Goal: Task Accomplishment & Management: Use online tool/utility

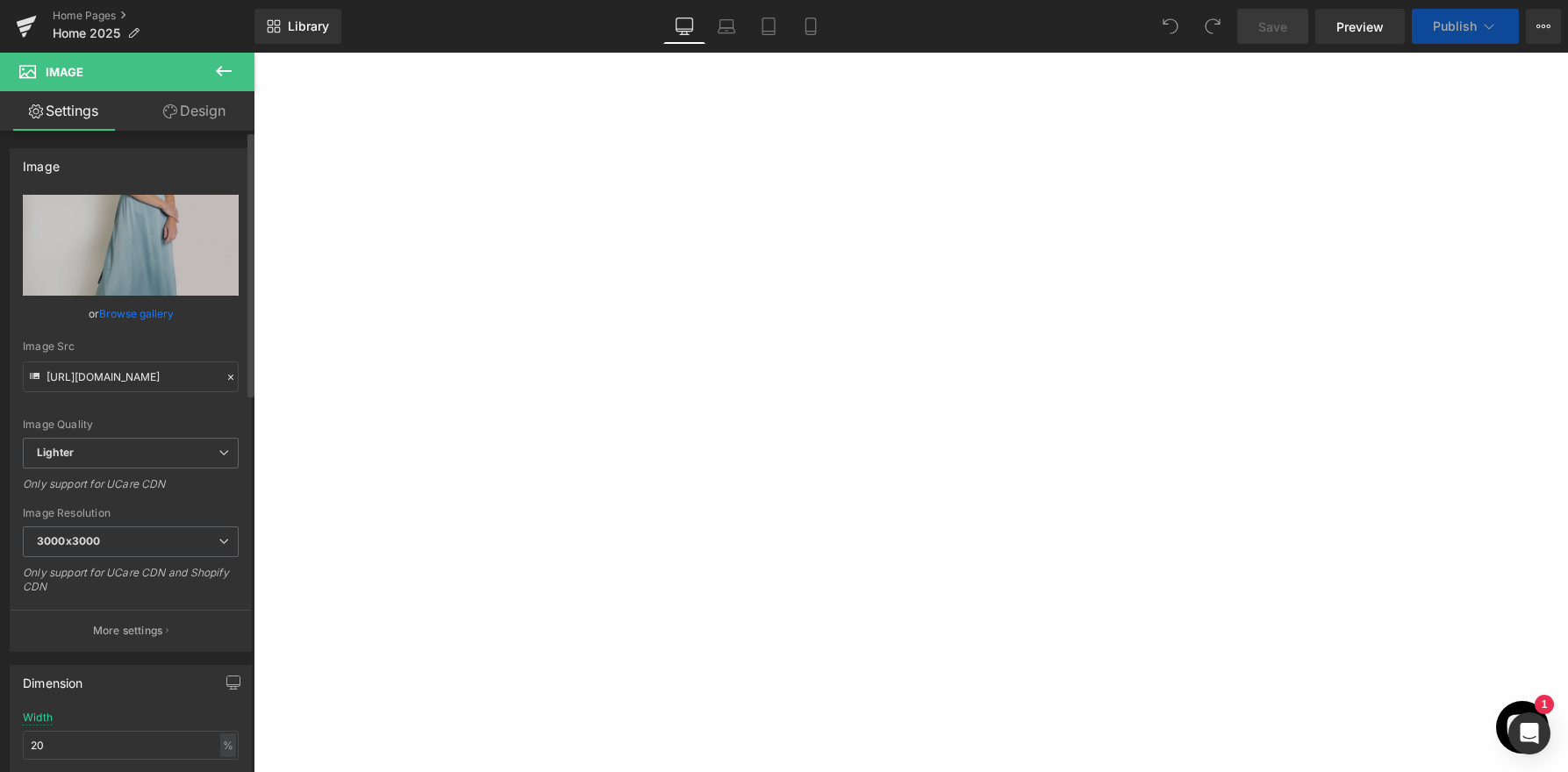
scroll to position [329, 0]
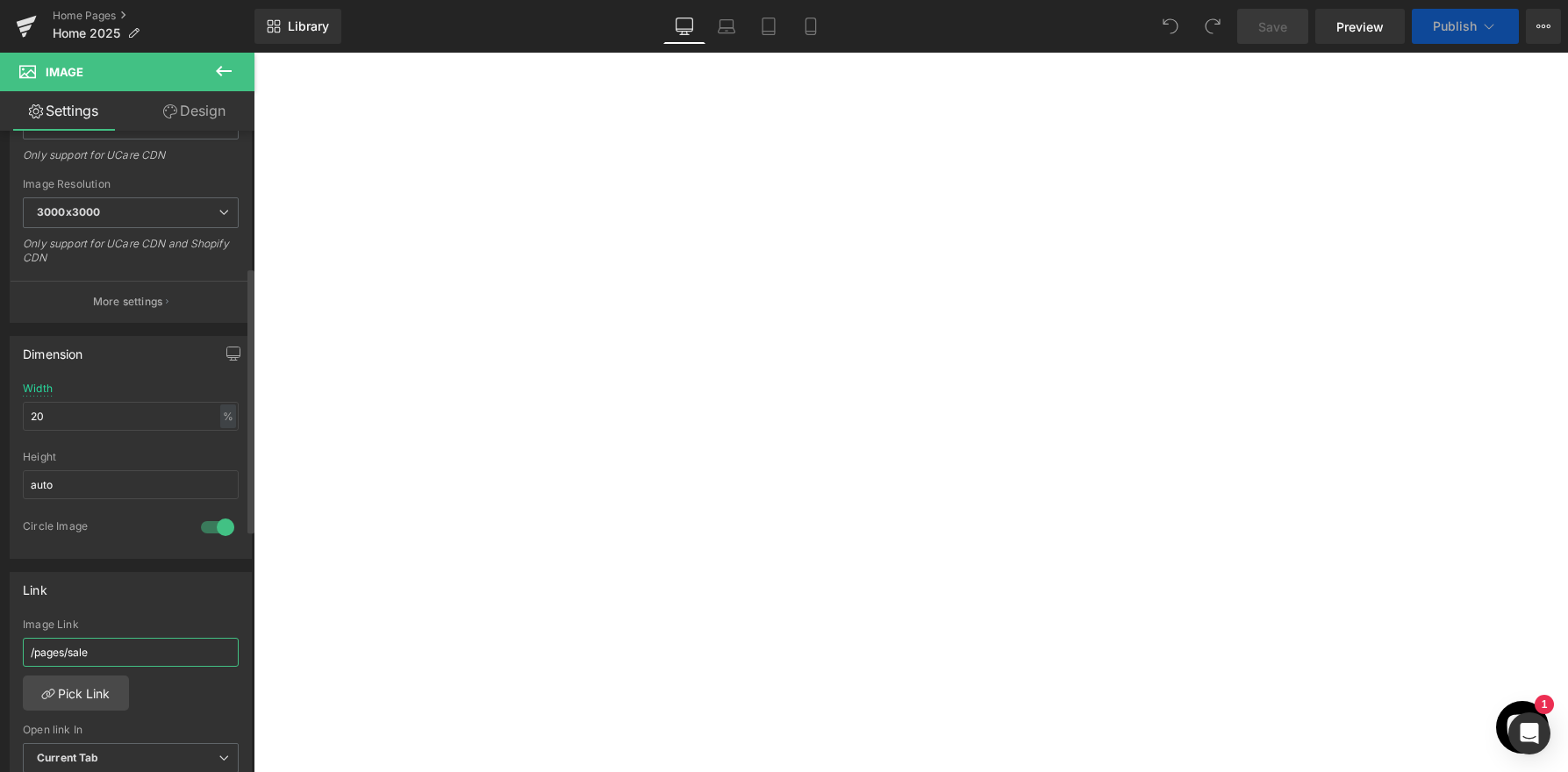
click at [130, 663] on input "/pages/sale" at bounding box center [130, 652] width 216 height 29
click at [93, 700] on link "Pick Link" at bounding box center [75, 693] width 106 height 35
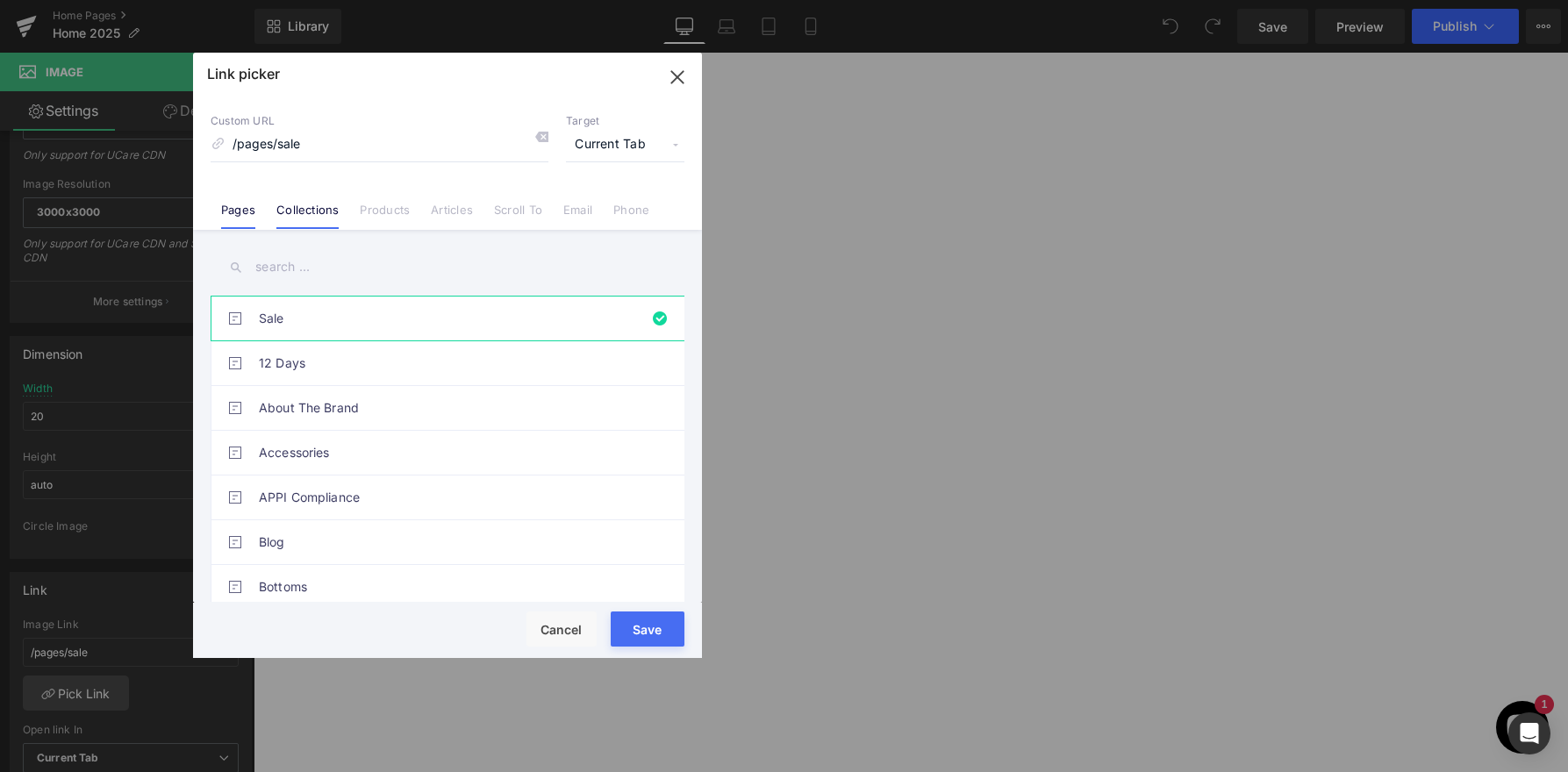
click at [326, 213] on link "Collections" at bounding box center [307, 216] width 62 height 26
click at [313, 271] on input "text" at bounding box center [447, 268] width 474 height 40
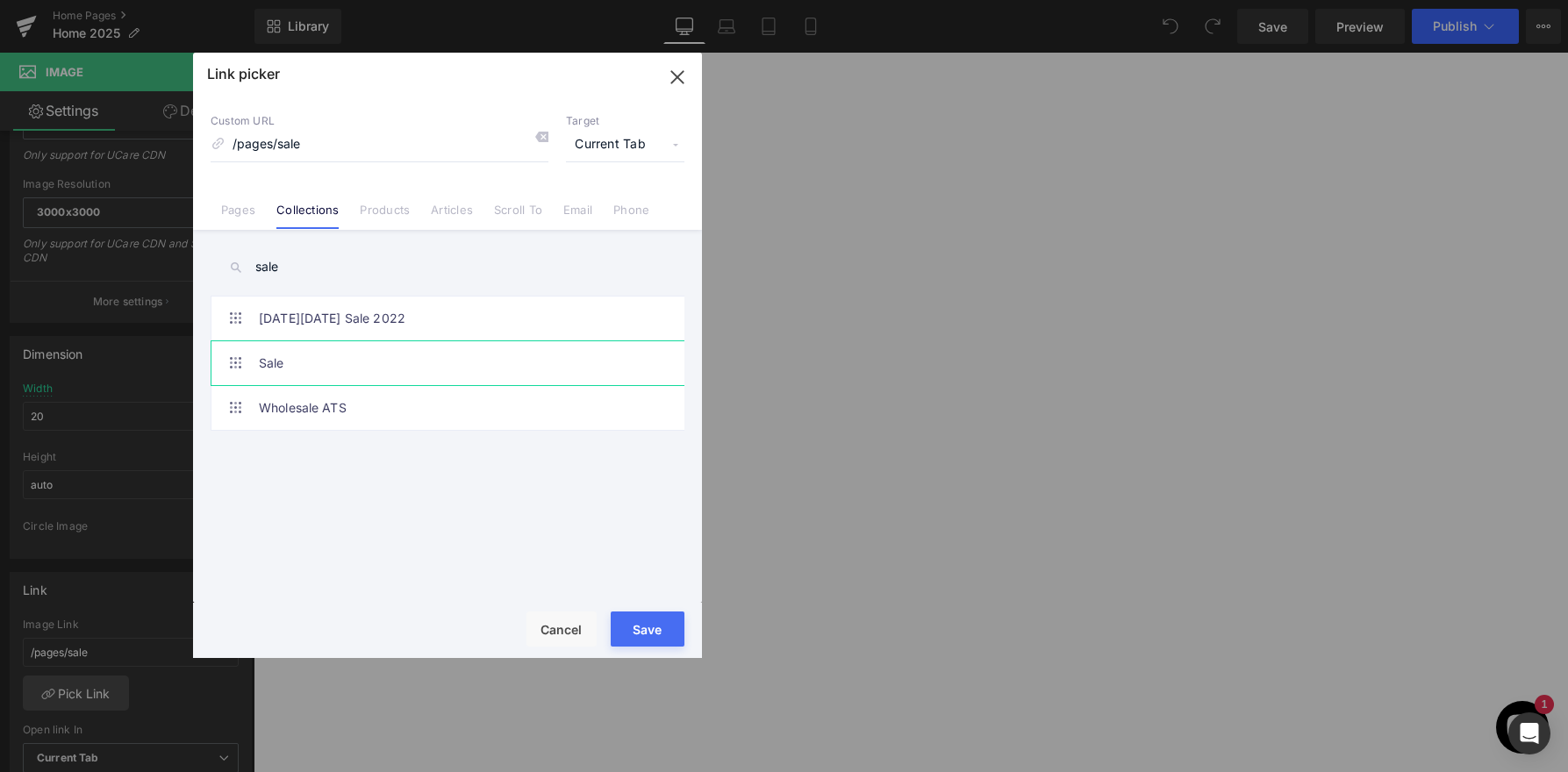
type input "sale"
click at [341, 361] on link "Sale" at bounding box center [452, 363] width 386 height 44
type input "/collections/sale-items"
click at [650, 637] on button "Save" at bounding box center [647, 629] width 74 height 35
type input "/collections/sale-items"
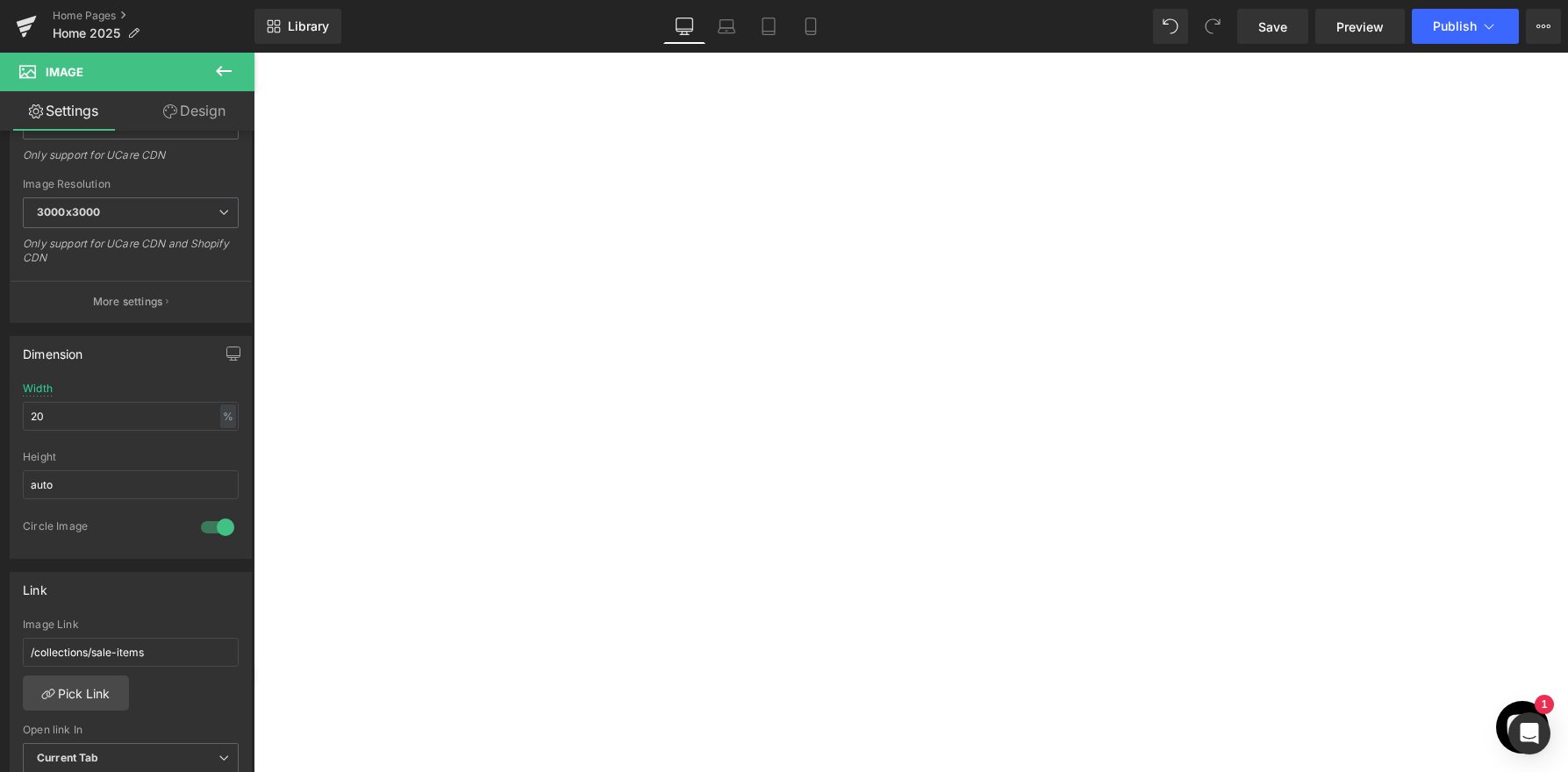
scroll to position [1864, 0]
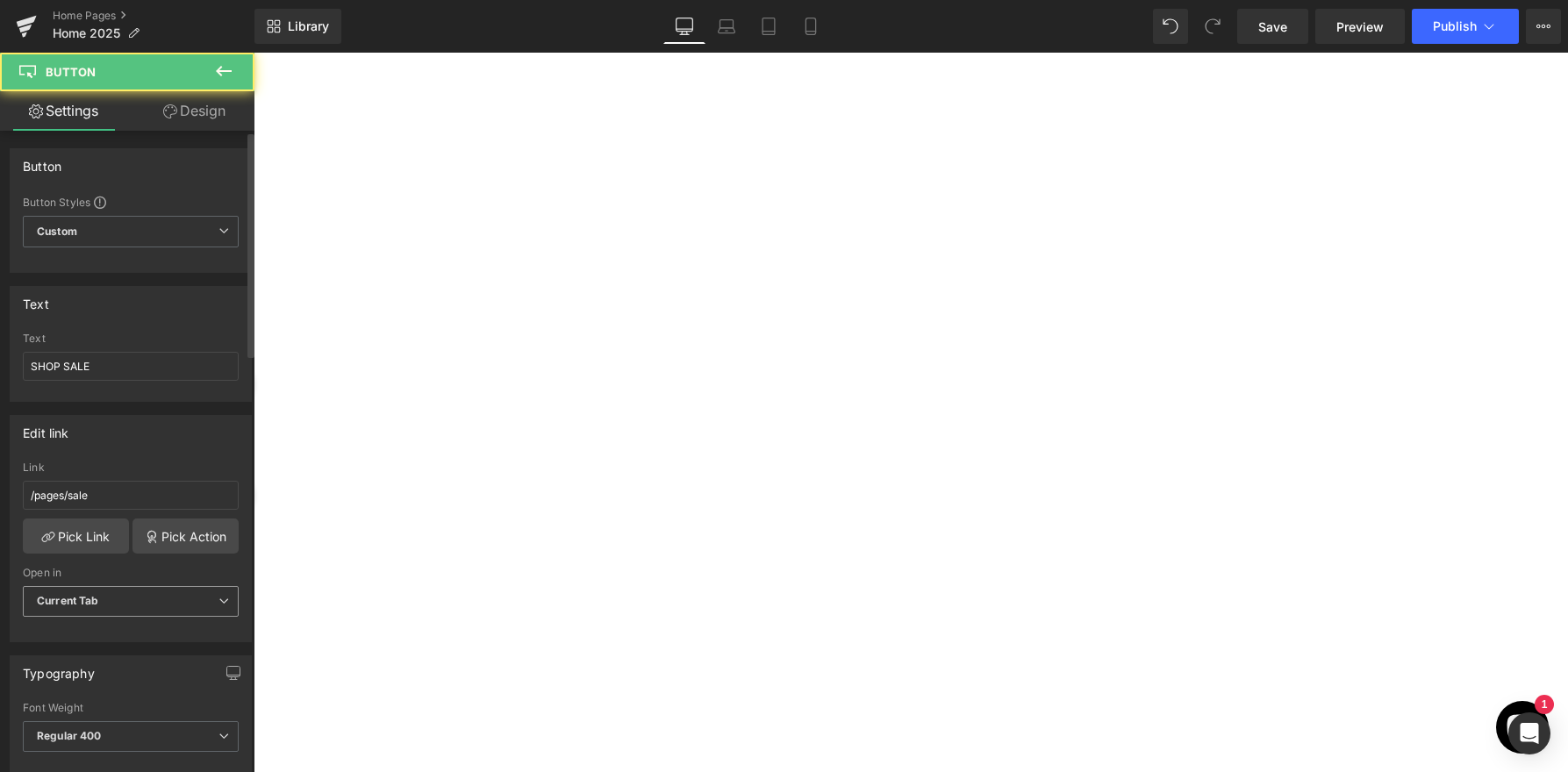
scroll to position [6, 0]
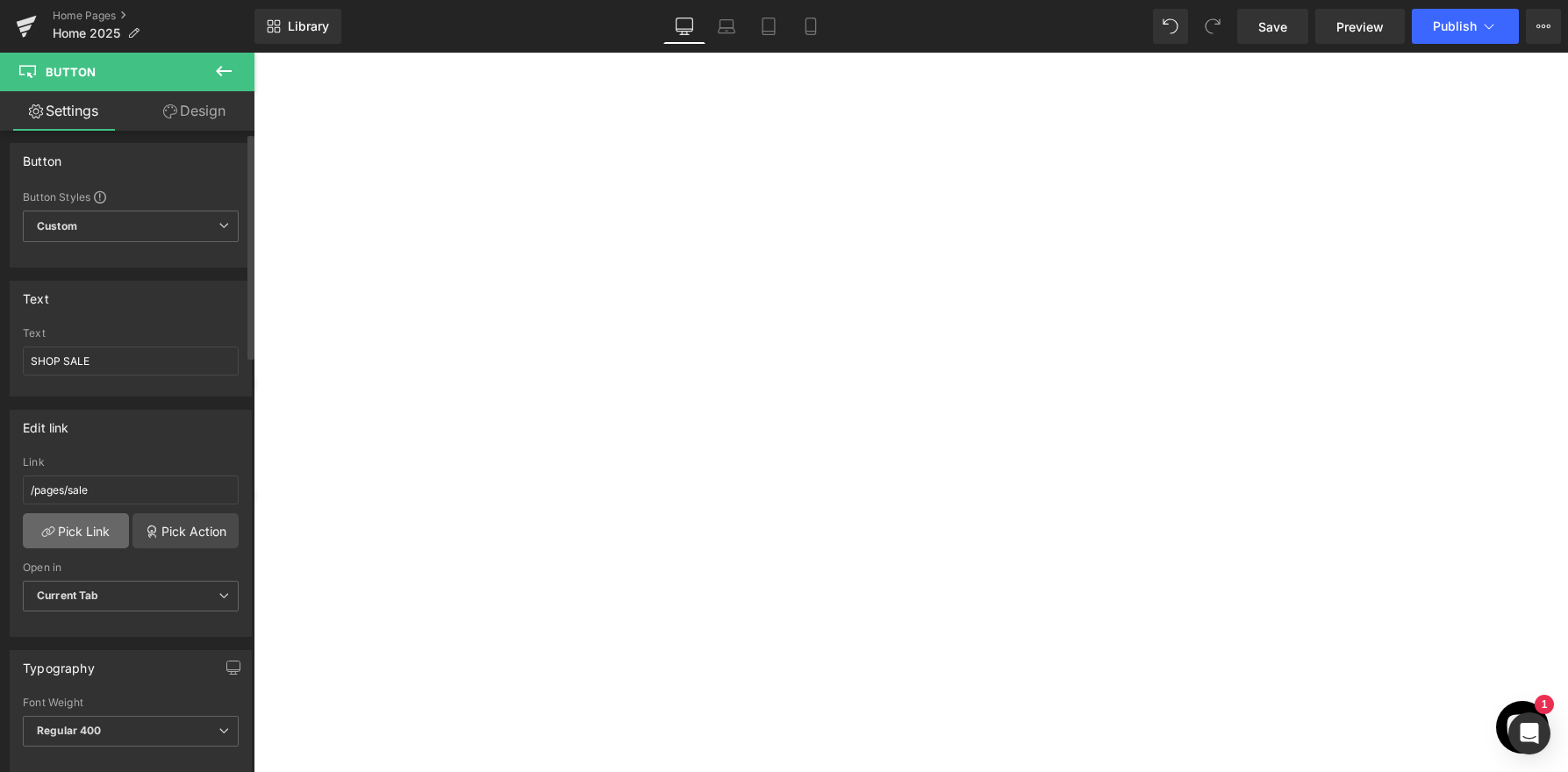
click at [97, 531] on link "Pick Link" at bounding box center [75, 531] width 106 height 35
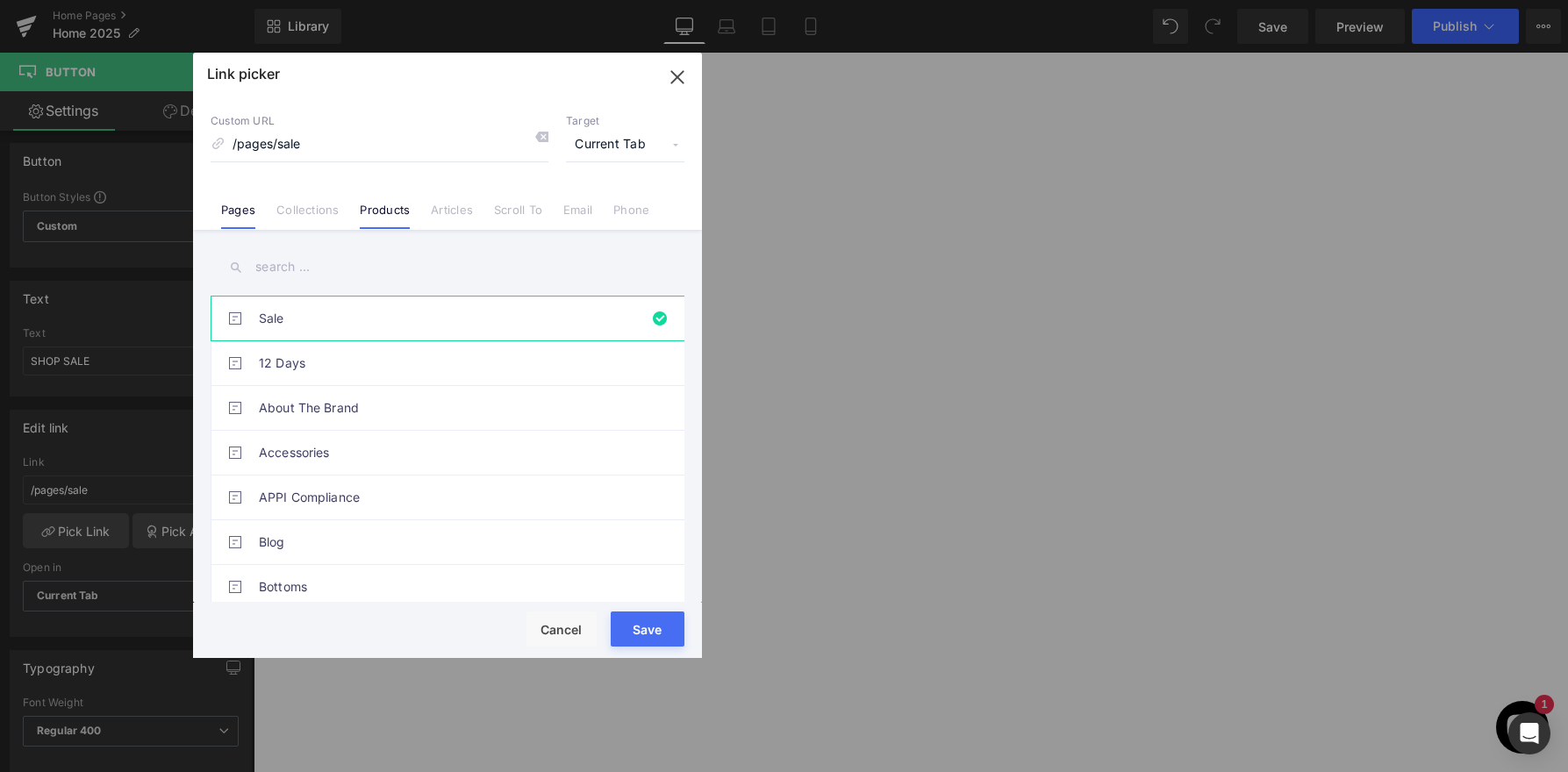
click at [388, 211] on link "Products" at bounding box center [384, 216] width 50 height 26
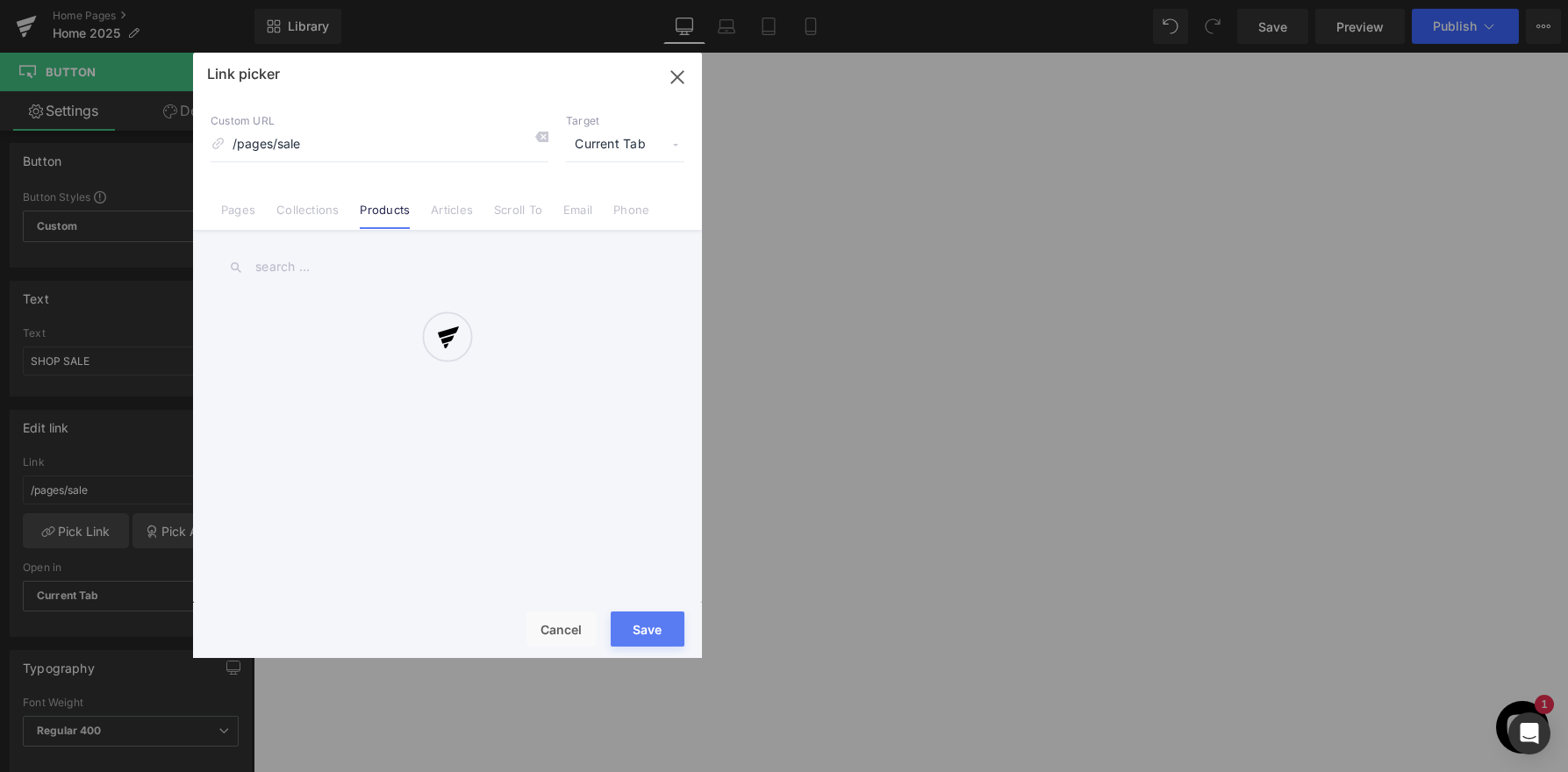
click at [302, 222] on div at bounding box center [448, 355] width 509 height 605
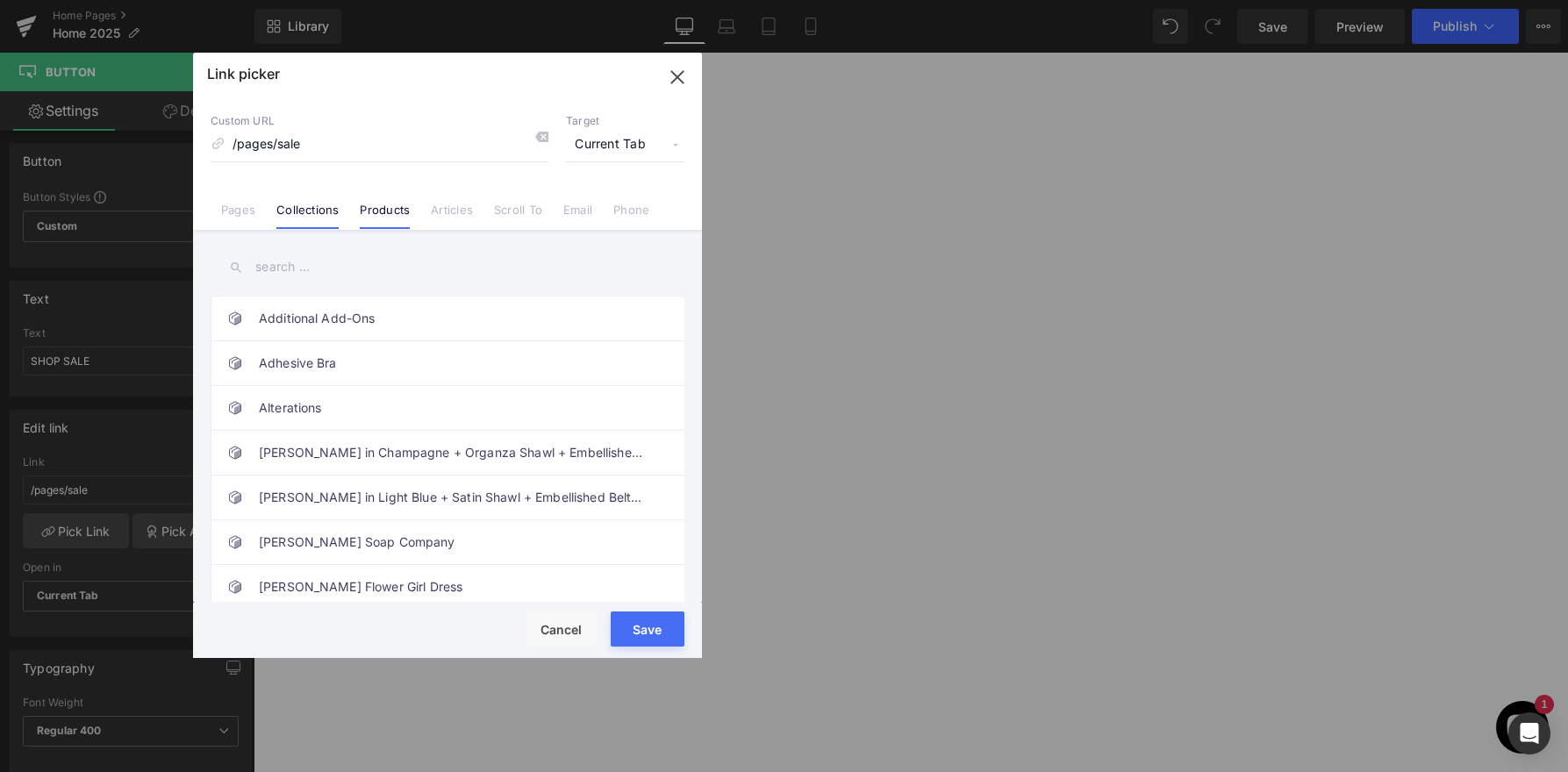
click at [299, 214] on link "Collections" at bounding box center [307, 216] width 62 height 26
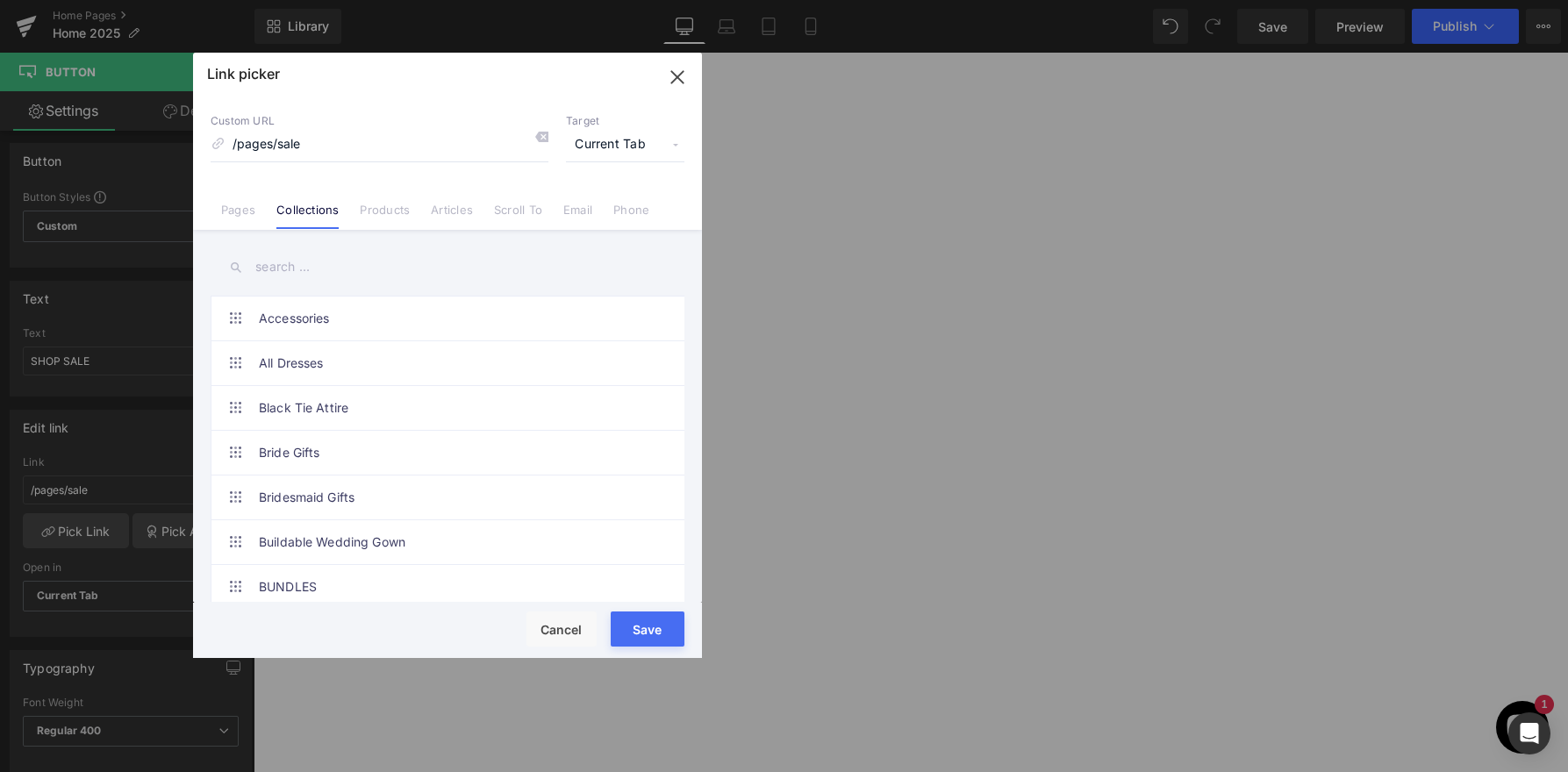
click at [293, 265] on input "text" at bounding box center [447, 268] width 474 height 40
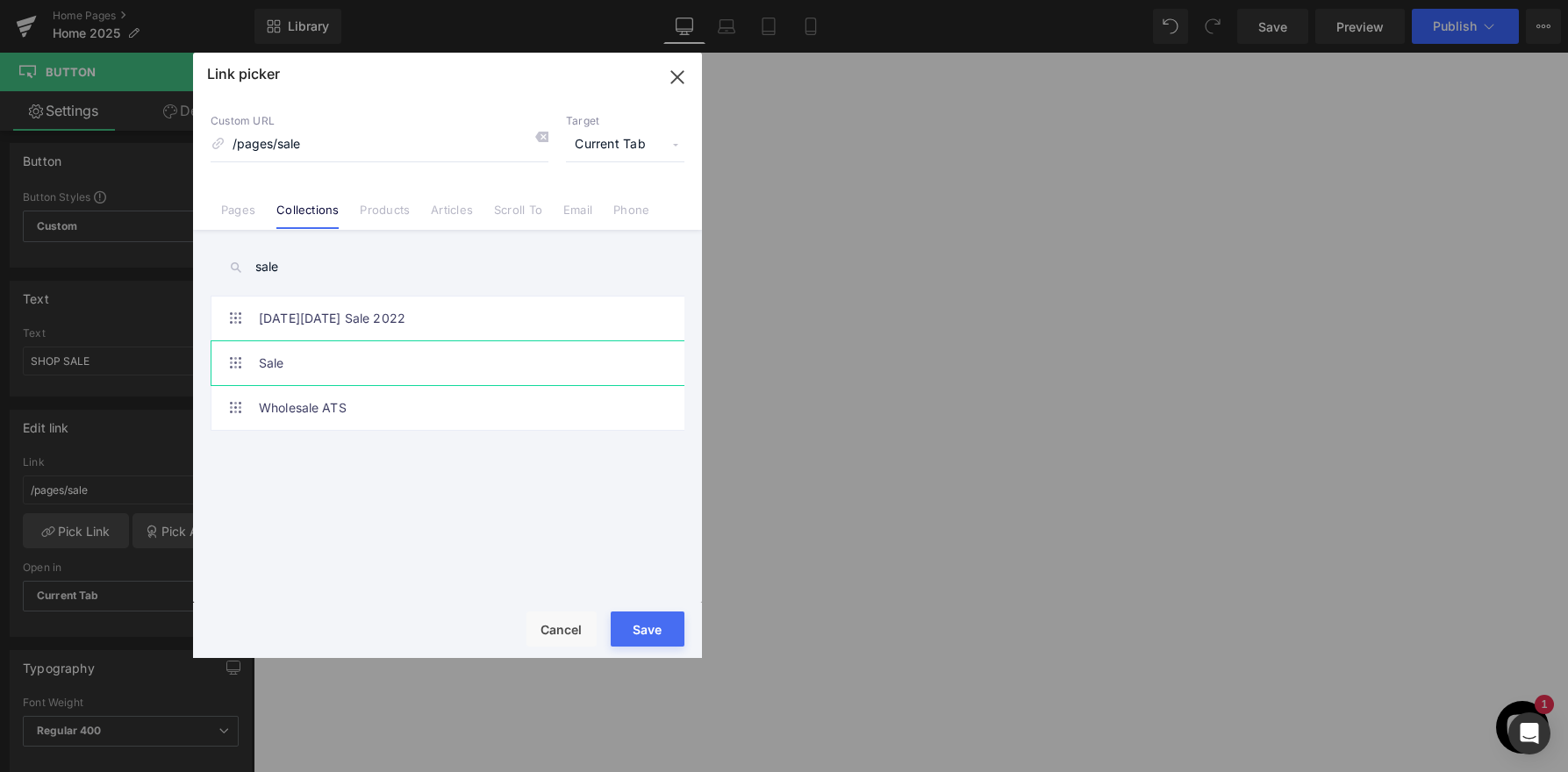
type input "sale"
click at [382, 359] on link "Sale" at bounding box center [452, 363] width 386 height 44
type input "/collections/sale-items"
click at [639, 621] on button "Save" at bounding box center [647, 629] width 74 height 35
type input "/collections/sale-items"
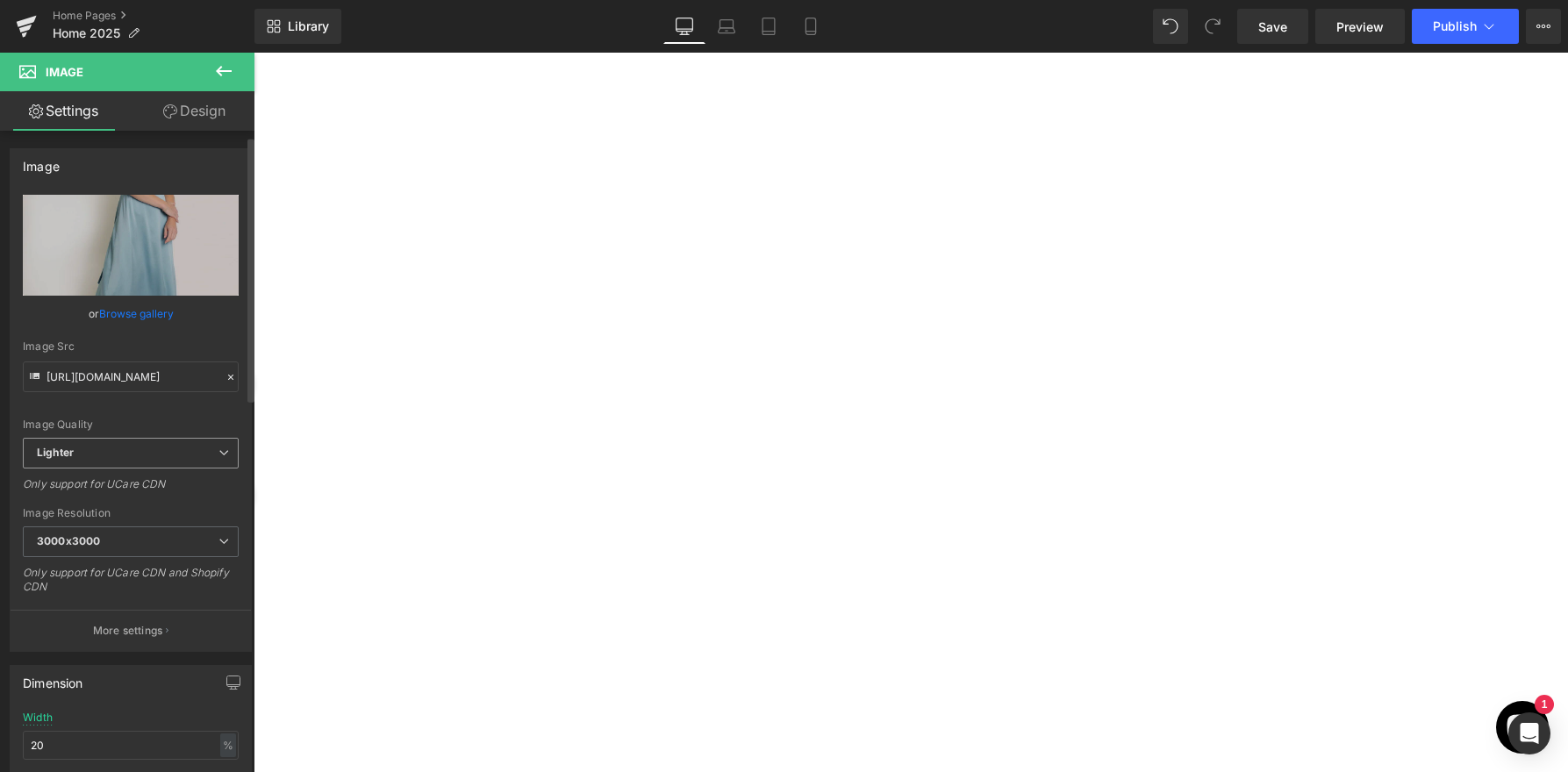
scroll to position [263, 0]
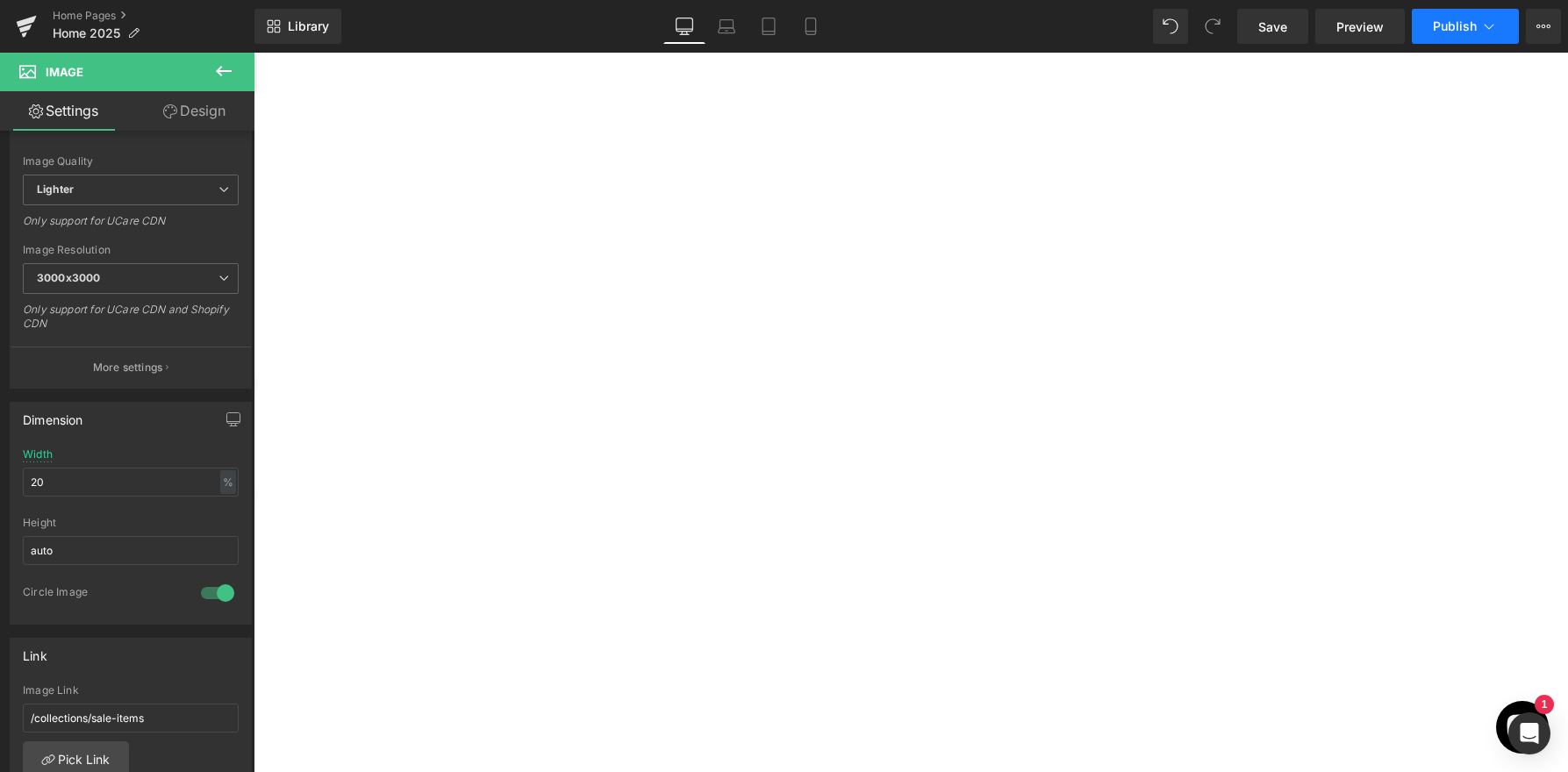
click at [1452, 18] on button "Publish" at bounding box center [1465, 25] width 107 height 35
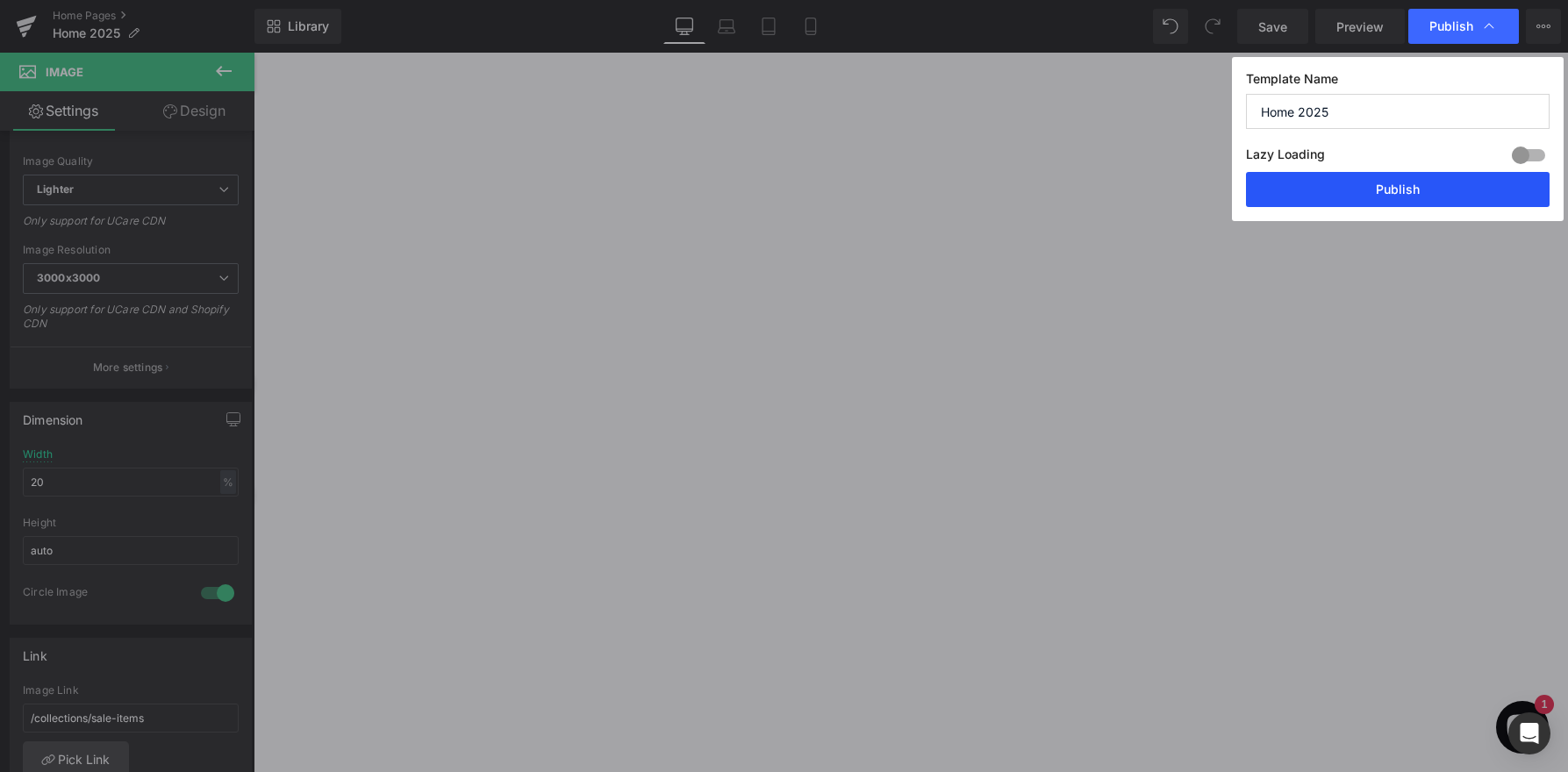
click at [1367, 177] on button "Publish" at bounding box center [1397, 189] width 303 height 35
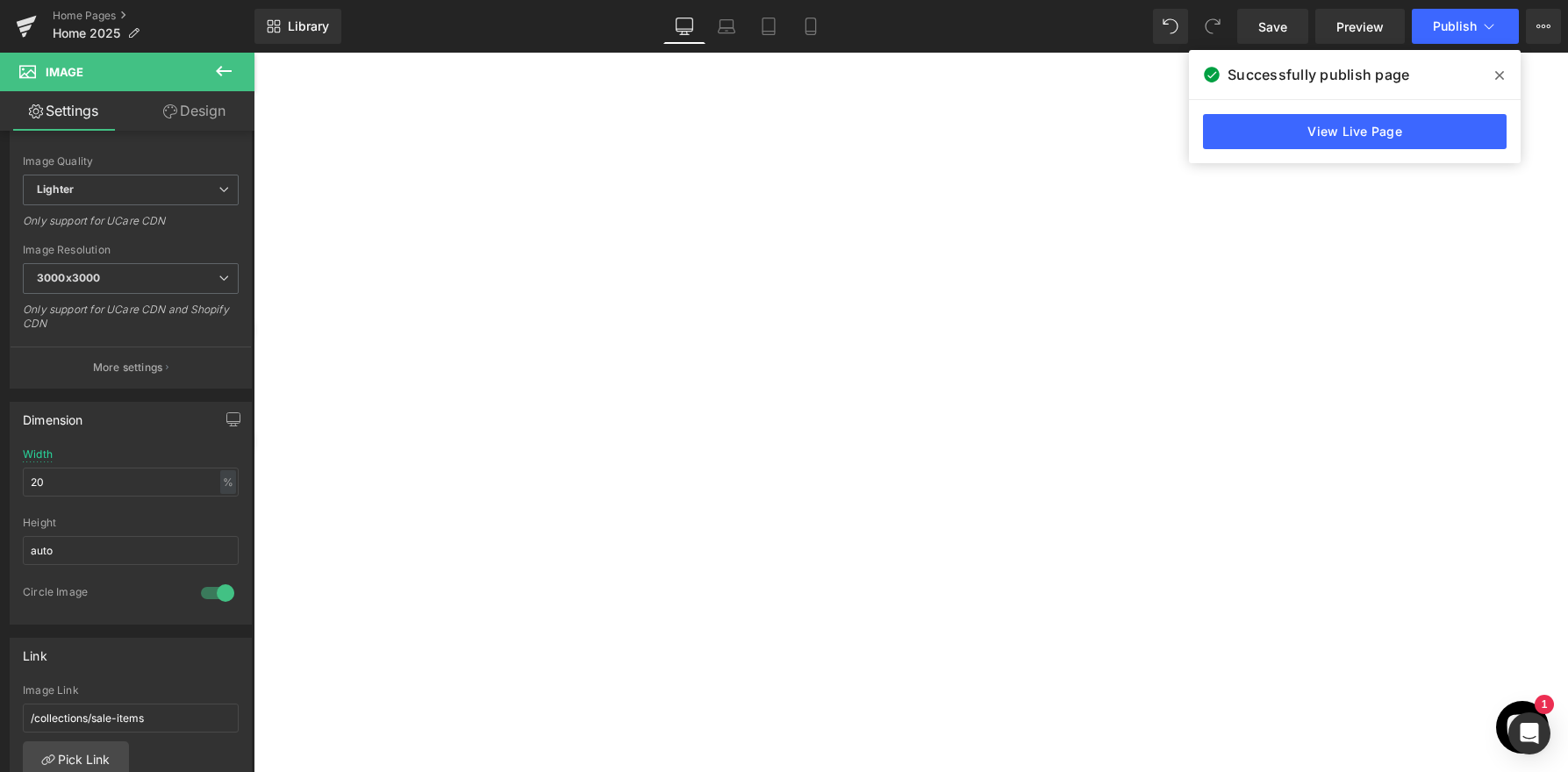
scroll to position [1933, 0]
click at [106, 16] on link "Home Pages" at bounding box center [154, 15] width 202 height 14
